Goal: Complete application form

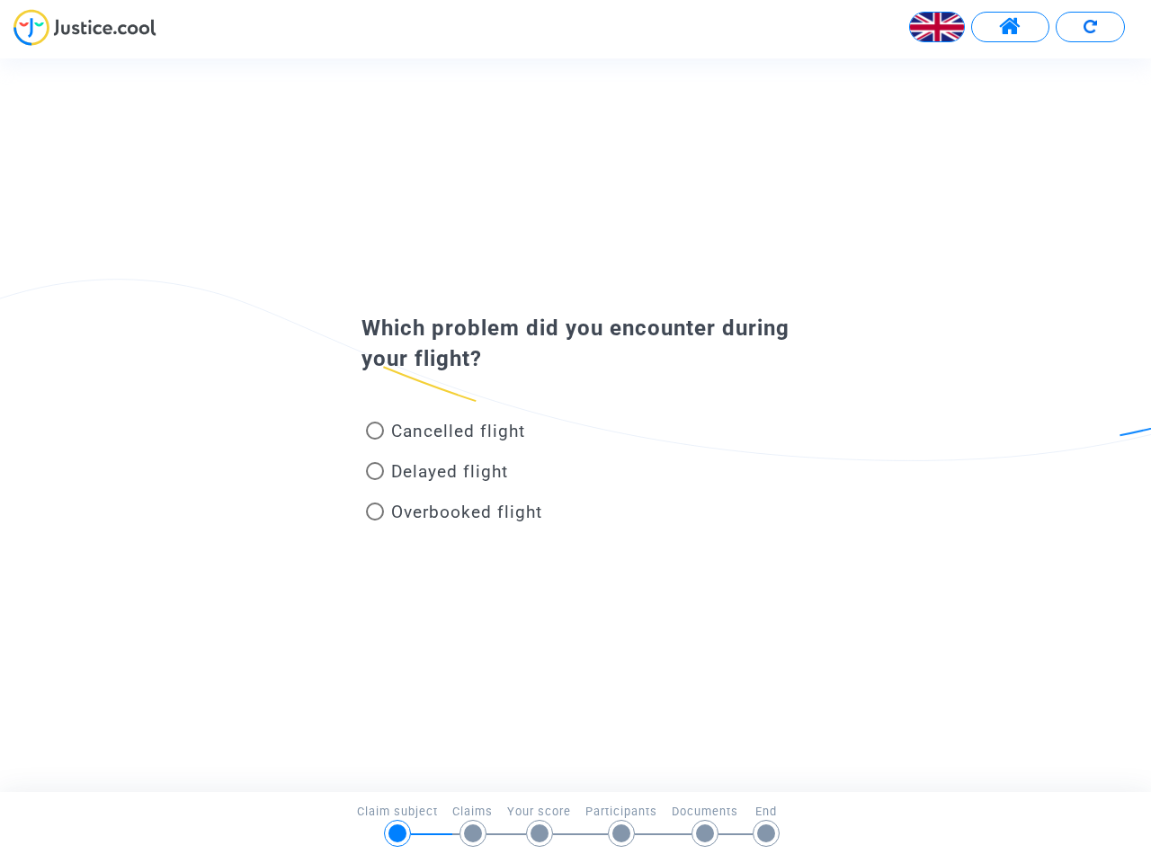
click at [937, 27] on img at bounding box center [937, 27] width 54 height 54
click at [1010, 27] on span at bounding box center [1010, 26] width 22 height 23
click at [1090, 27] on div at bounding box center [575, 33] width 1151 height 49
click at [576, 424] on div "Cancelled flight" at bounding box center [546, 435] width 397 height 40
click at [445, 434] on span "Cancelled flight" at bounding box center [458, 431] width 134 height 21
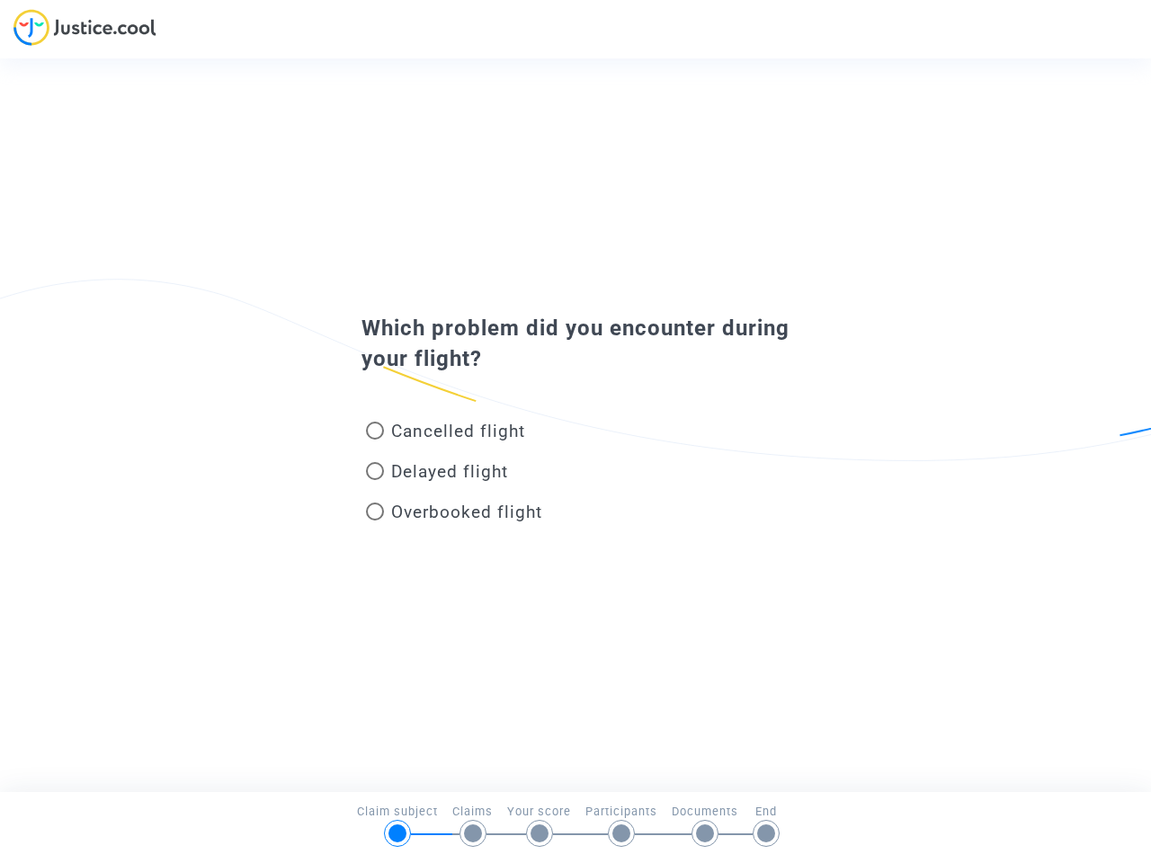
click at [375, 440] on input "Cancelled flight" at bounding box center [374, 440] width 1 height 1
radio input "true"
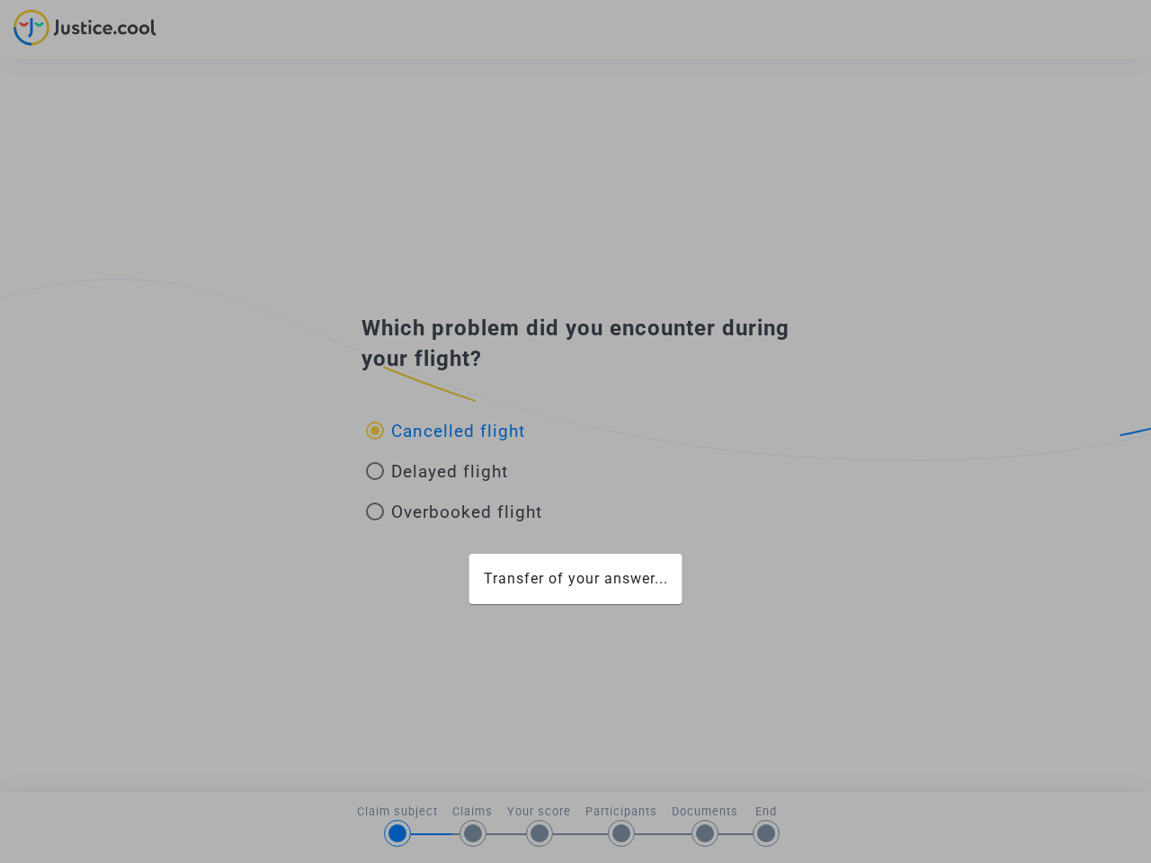
click at [445, 431] on div "Transfer of your answer..." at bounding box center [575, 431] width 1151 height 863
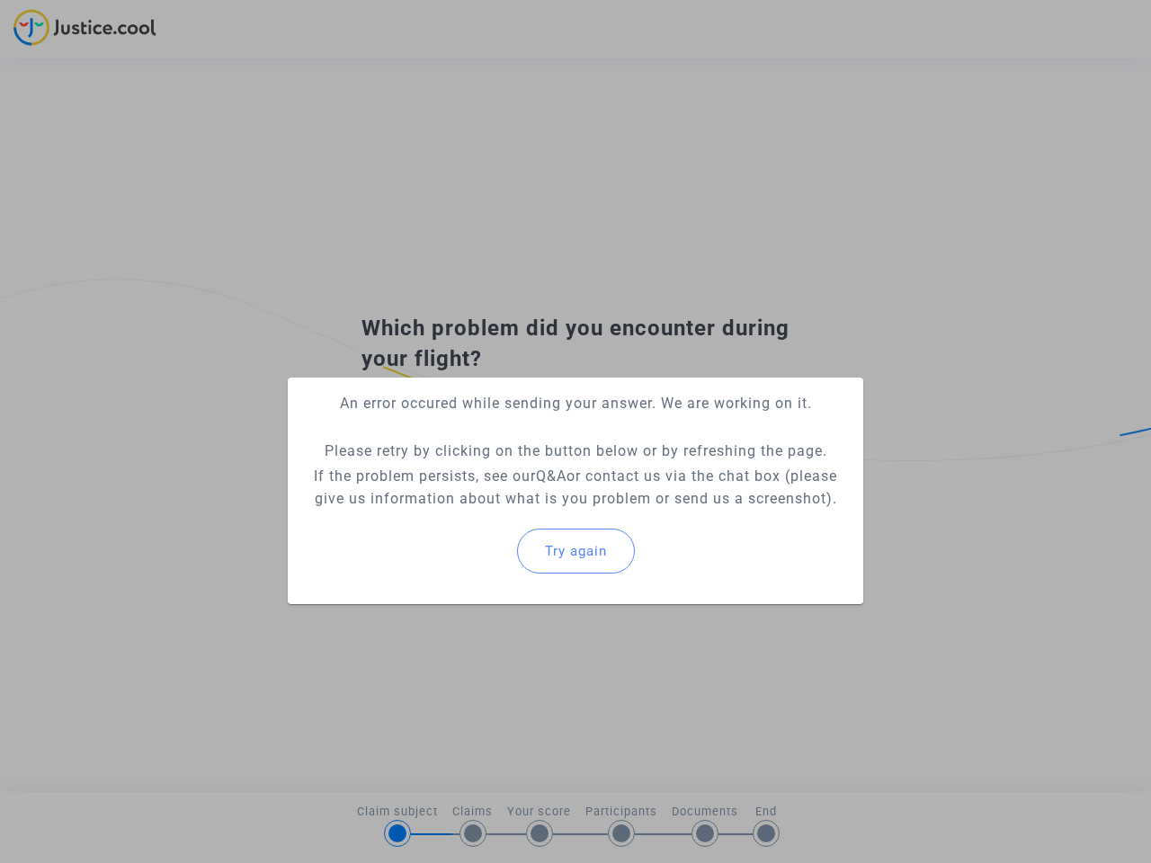
click at [437, 475] on p "If the problem persists, see our Q&A or contact us via the chat box (please giv…" at bounding box center [575, 487] width 547 height 45
click at [437, 471] on p "If the problem persists, see our Q&A or contact us via the chat box (please giv…" at bounding box center [575, 487] width 547 height 45
click at [454, 515] on div "Try again" at bounding box center [575, 551] width 547 height 77
click at [454, 512] on mat-card "An error occured while sending your answer. We are working on it. Please retry …" at bounding box center [576, 491] width 576 height 227
